Goal: Transaction & Acquisition: Book appointment/travel/reservation

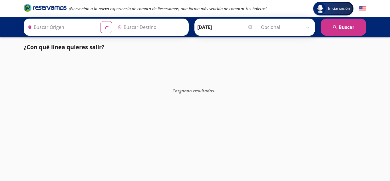
type input "Xilitla, [GEOGRAPHIC_DATA][PERSON_NAME]"
type input "[GEOGRAPHIC_DATA], [GEOGRAPHIC_DATA]"
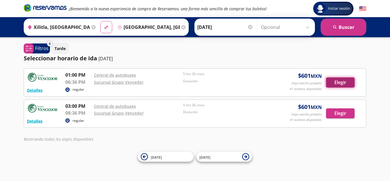
click at [332, 81] on button "Elegir" at bounding box center [340, 82] width 29 height 10
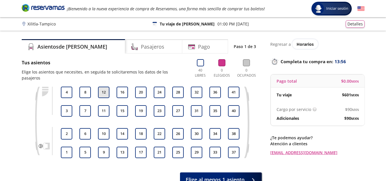
click at [103, 87] on button "12" at bounding box center [103, 92] width 11 height 11
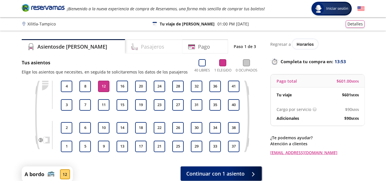
click at [141, 46] on h4 "Pasajeros" at bounding box center [152, 47] width 23 height 8
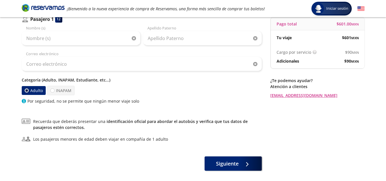
scroll to position [84, 0]
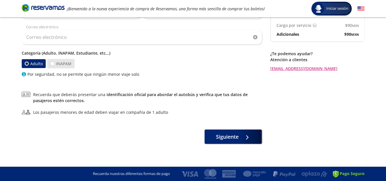
click at [67, 65] on label "INAPAM" at bounding box center [60, 63] width 27 height 9
click at [54, 65] on input "INAPAM" at bounding box center [53, 64] width 4 height 4
radio input "true"
click at [33, 63] on label "Adulto" at bounding box center [33, 64] width 25 height 10
click at [29, 63] on input "Adulto" at bounding box center [27, 64] width 4 height 4
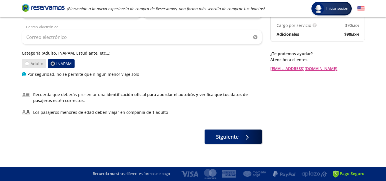
radio input "true"
radio input "false"
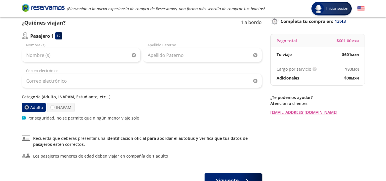
scroll to position [0, 0]
